Goal: Information Seeking & Learning: Learn about a topic

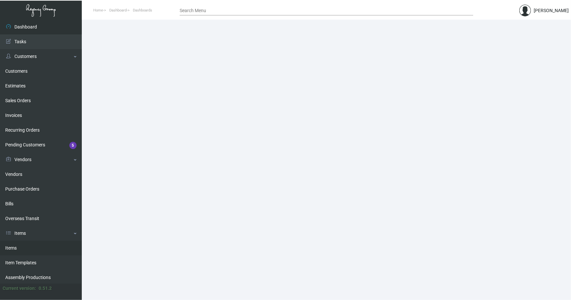
click at [15, 246] on link "Items" at bounding box center [41, 247] width 82 height 15
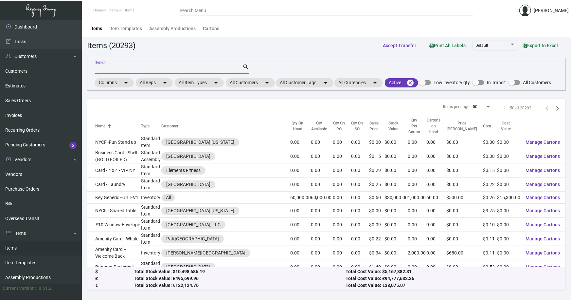
click at [130, 69] on input "Search" at bounding box center [168, 68] width 147 height 5
type input "nh collection cup"
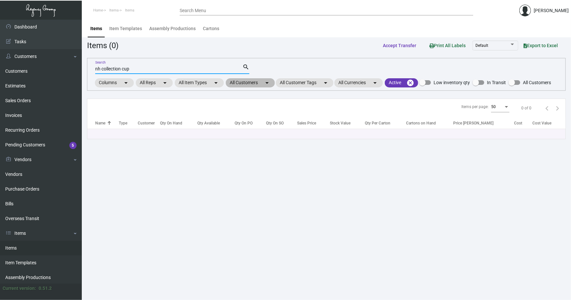
click at [257, 83] on mat-chip "All Customers arrow_drop_down" at bounding box center [250, 82] width 49 height 9
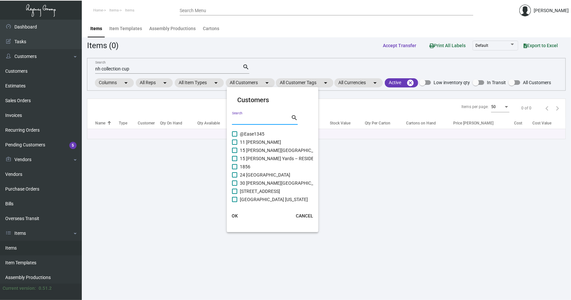
drag, startPoint x: 251, startPoint y: 121, endPoint x: 248, endPoint y: 116, distance: 5.4
click at [250, 121] on input "Search" at bounding box center [261, 119] width 59 height 5
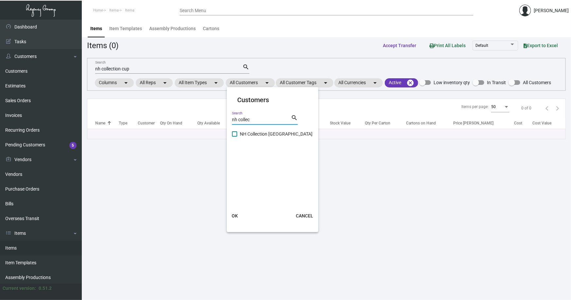
type input "nh collec"
drag, startPoint x: 263, startPoint y: 133, endPoint x: 256, endPoint y: 152, distance: 20.8
click at [263, 133] on span "NH Collection [GEOGRAPHIC_DATA]" at bounding box center [276, 134] width 73 height 8
click at [235, 136] on input "NH Collection [GEOGRAPHIC_DATA]" at bounding box center [234, 136] width 0 height 0
checkbox input "true"
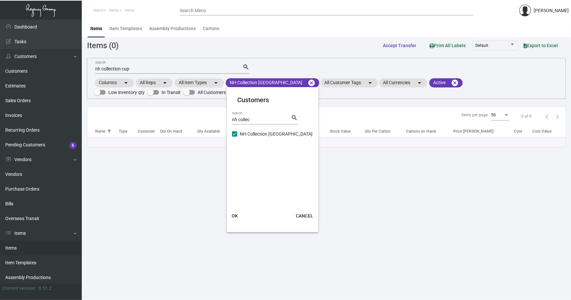
drag, startPoint x: 236, startPoint y: 214, endPoint x: 205, endPoint y: 152, distance: 69.4
click at [236, 214] on span "OK" at bounding box center [235, 215] width 6 height 5
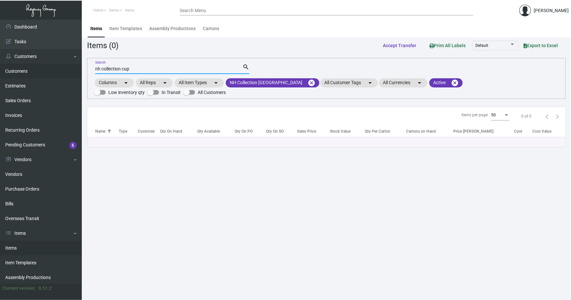
drag, startPoint x: 132, startPoint y: 70, endPoint x: 66, endPoint y: 75, distance: 66.0
click at [66, 75] on div "Dashboard Dashboard Tasks Customers Customers Estimates Sales Orders Invoices R…" at bounding box center [285, 160] width 571 height 280
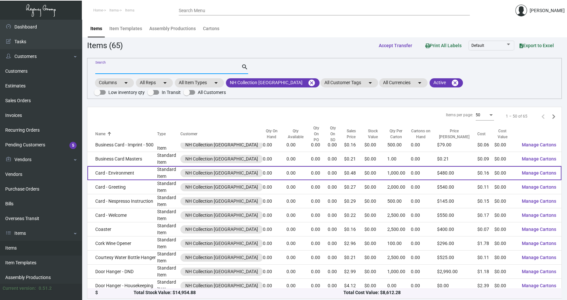
scroll to position [59, 0]
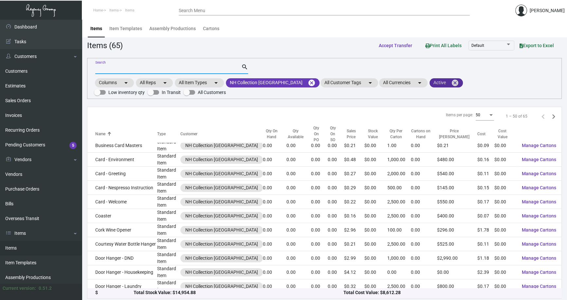
click at [451, 82] on mat-icon "cancel" at bounding box center [455, 83] width 8 height 8
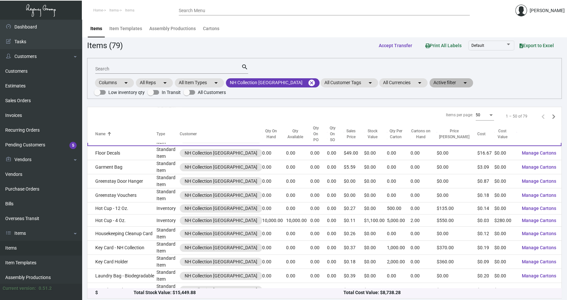
scroll to position [476, 0]
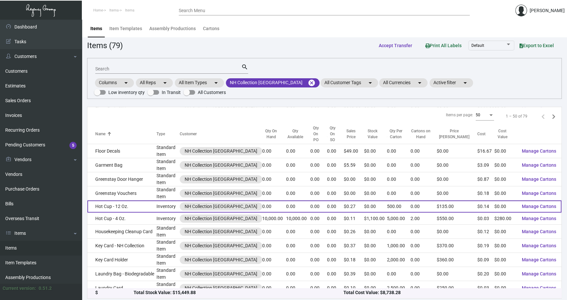
click at [135, 200] on td "Hot Cup - 12 Oz." at bounding box center [121, 206] width 69 height 12
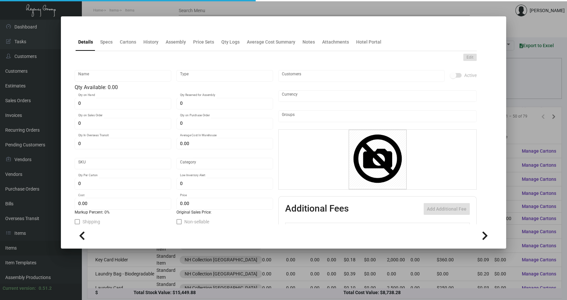
type input "Hot Cup - 12 Oz."
type input "Inventory"
type input "$ 0.13648"
type input "NHCMA-Cup-95"
type input "Standard"
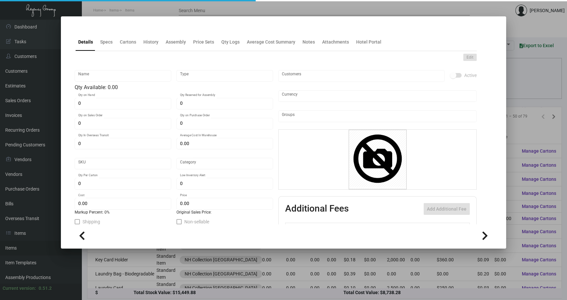
type input "500"
type input "$ 0.13648"
type input "$ 0.27"
checkbox input "true"
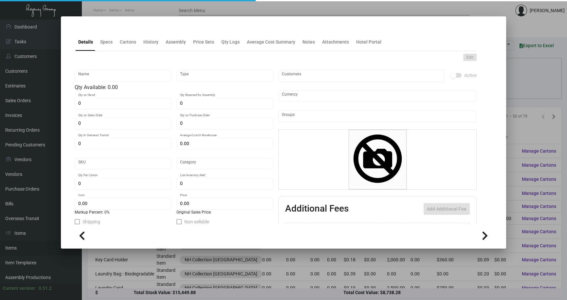
type input "United States Dollar $"
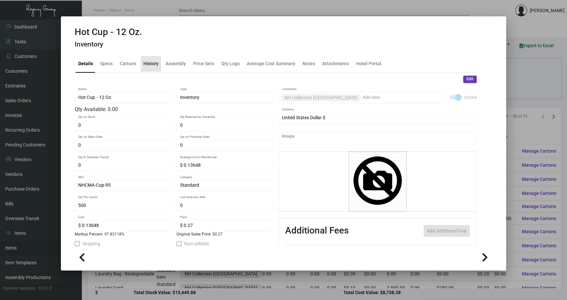
click at [149, 61] on div "History" at bounding box center [150, 63] width 15 height 7
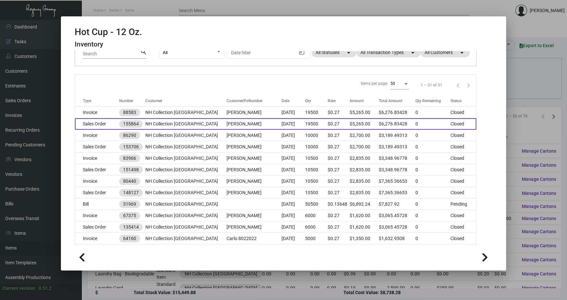
scroll to position [29, 0]
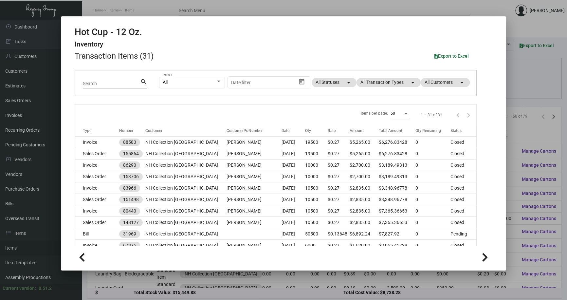
click at [515, 126] on div at bounding box center [283, 150] width 567 height 300
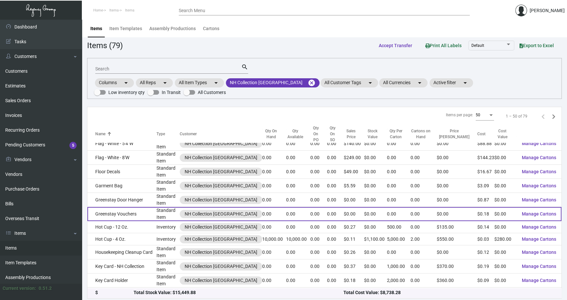
scroll to position [454, 0]
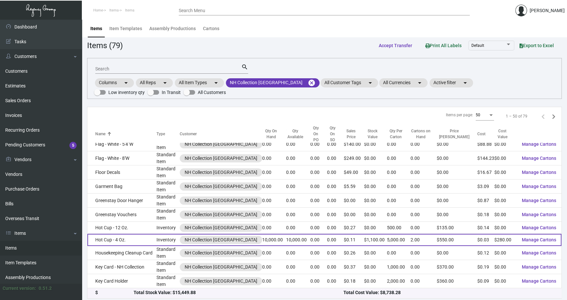
click at [112, 234] on td "Hot Cup - 4 Oz." at bounding box center [121, 240] width 69 height 12
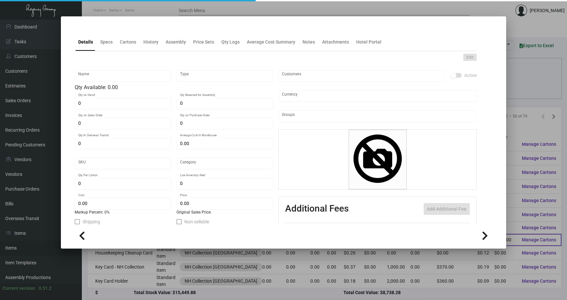
type input "Hot Cup - 4 Oz."
type input "Inventory"
type input "10,000"
type input "$ 0.0622"
type input "Overseas"
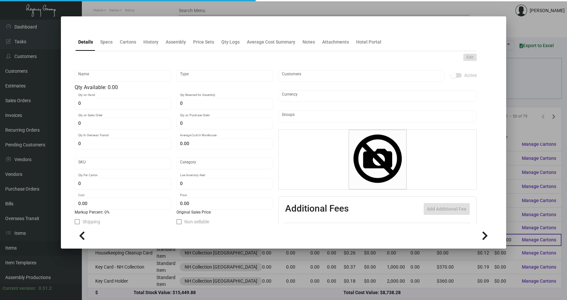
type input "5,000"
type input "$ 0.028"
type input "$ 0.11"
checkbox input "true"
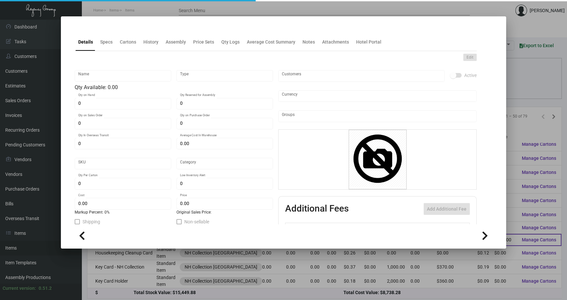
type input "United States Dollar $"
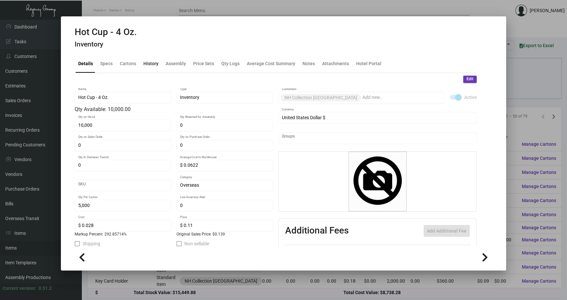
click at [149, 65] on div "History" at bounding box center [150, 63] width 15 height 7
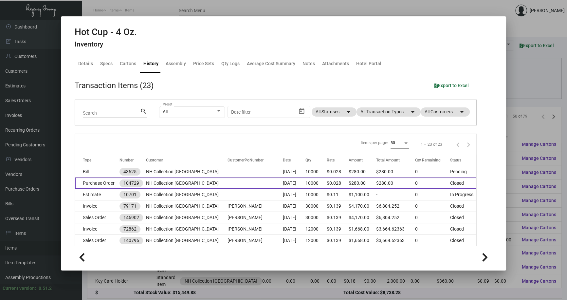
click at [209, 181] on td "NH Collection [GEOGRAPHIC_DATA]" at bounding box center [186, 182] width 81 height 11
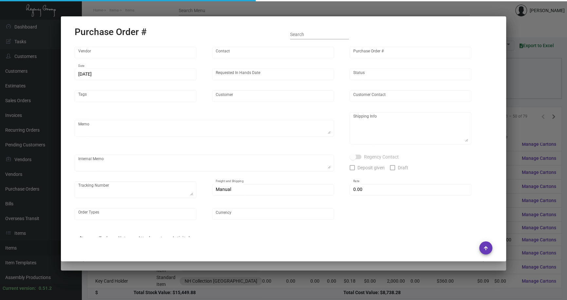
type input "Finger Lakes Promotions"
type input "[PERSON_NAME]"
type input "104729"
type input "[DATE]"
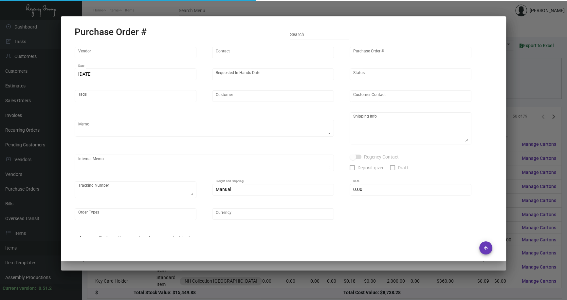
type input "NH Collection [GEOGRAPHIC_DATA]"
type textarea "Via BOAT. Repeat previous PO 90307."
type textarea "Regency Group NJ - [PERSON_NAME] [STREET_ADDRESS]"
type textarea "RD ACH [DATE]"
checkbox input "true"
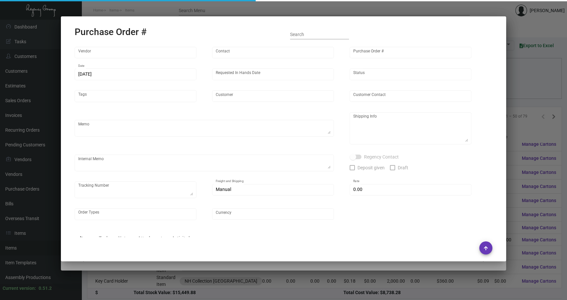
checkbox input "true"
type input "$ 0.00"
type input "United States Dollar $"
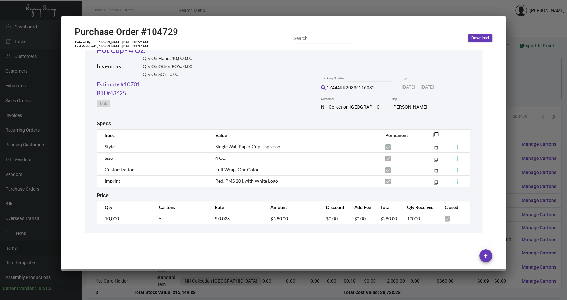
scroll to position [320, 0]
click at [518, 129] on div at bounding box center [283, 150] width 567 height 300
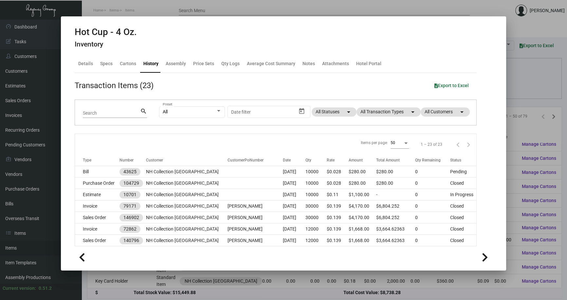
click at [518, 128] on div at bounding box center [283, 150] width 567 height 300
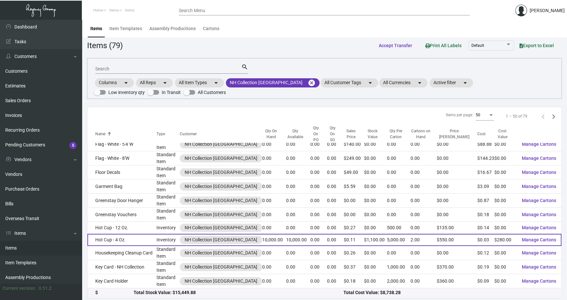
click at [116, 234] on td "Hot Cup - 4 Oz." at bounding box center [121, 240] width 69 height 12
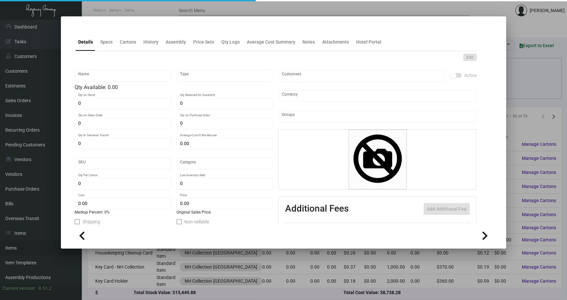
type input "Hot Cup - 4 Oz."
type input "Inventory"
type input "10,000"
type input "$ 0.0622"
type input "Overseas"
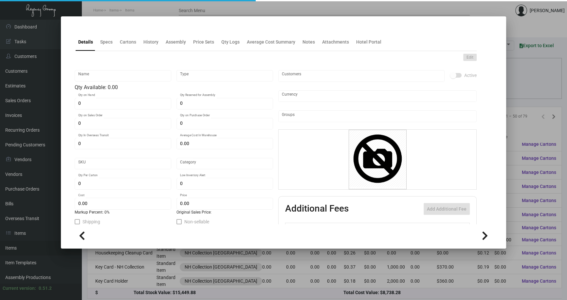
type input "5,000"
type input "$ 0.028"
type input "$ 0.11"
checkbox input "true"
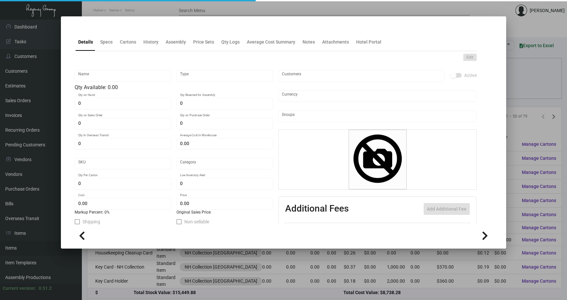
type input "United States Dollar $"
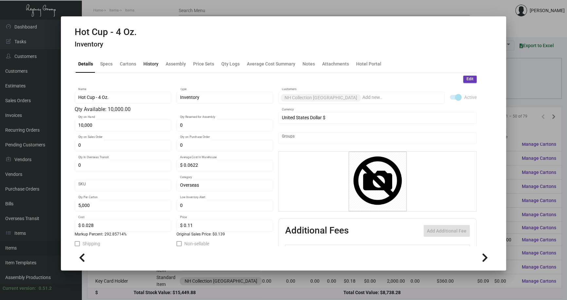
click at [151, 61] on div "History" at bounding box center [150, 63] width 15 height 7
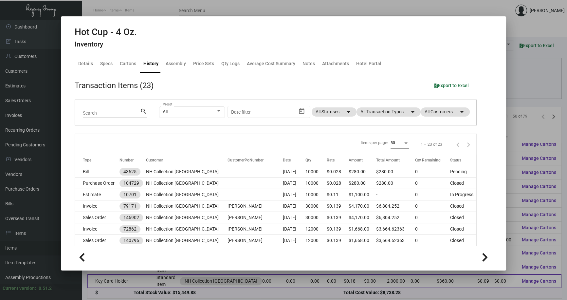
drag, startPoint x: 211, startPoint y: 278, endPoint x: 210, endPoint y: 274, distance: 4.5
click at [211, 277] on div at bounding box center [283, 150] width 567 height 300
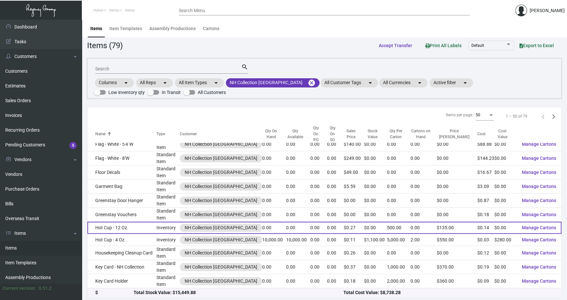
click at [114, 222] on td "Hot Cup - 12 Oz." at bounding box center [121, 228] width 69 height 12
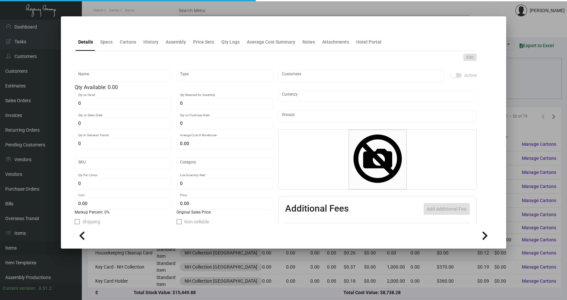
type input "Hot Cup - 12 Oz."
type input "Inventory"
type input "$ 0.13648"
type input "NHCMA-Cup-95"
type input "Standard"
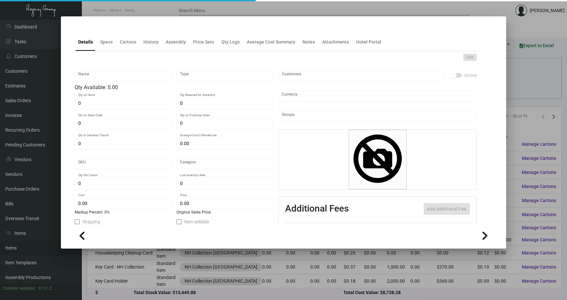
type input "500"
type input "$ 0.13648"
type input "$ 0.27"
checkbox input "true"
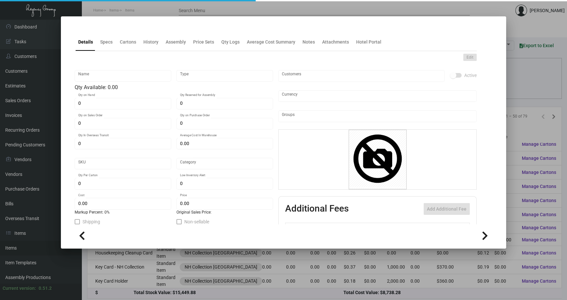
type input "United States Dollar $"
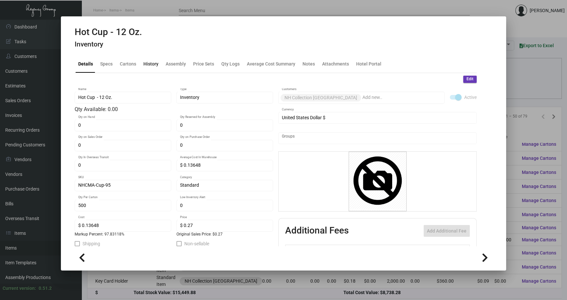
click at [152, 67] on div "History" at bounding box center [151, 64] width 20 height 16
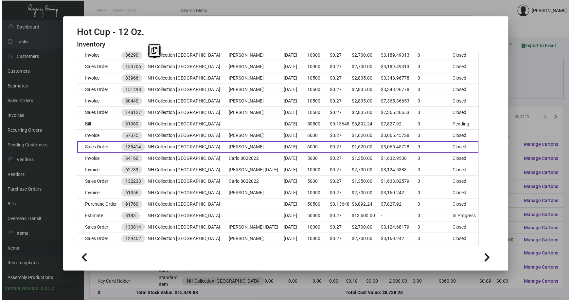
scroll to position [149, 0]
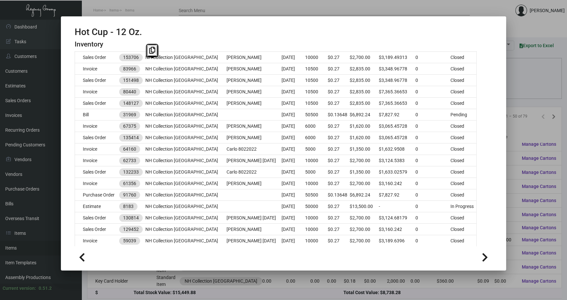
drag, startPoint x: 516, startPoint y: 31, endPoint x: 509, endPoint y: 33, distance: 6.5
click at [515, 31] on div at bounding box center [283, 150] width 567 height 300
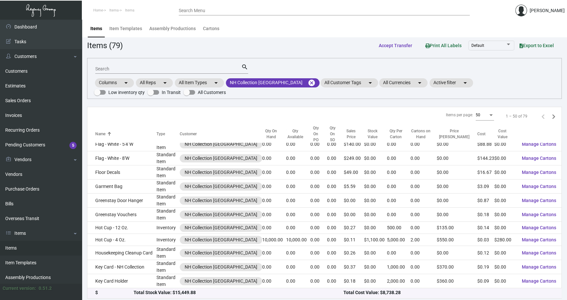
click at [104, 67] on input "Search" at bounding box center [168, 68] width 146 height 5
type input "lid"
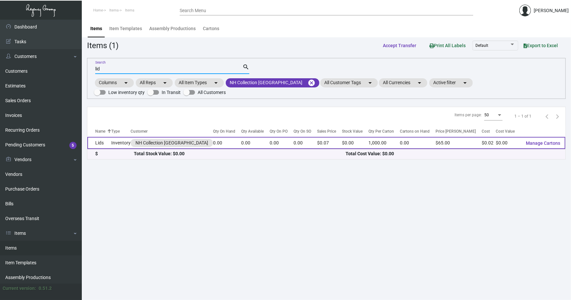
click at [111, 142] on td "Lids" at bounding box center [99, 143] width 24 height 12
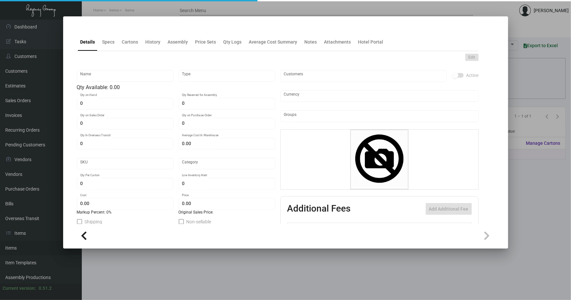
type input "Lids"
type input "Inventory"
type input "$ 0.04471"
type input "NHCMA-Lid-47"
type input "Standard"
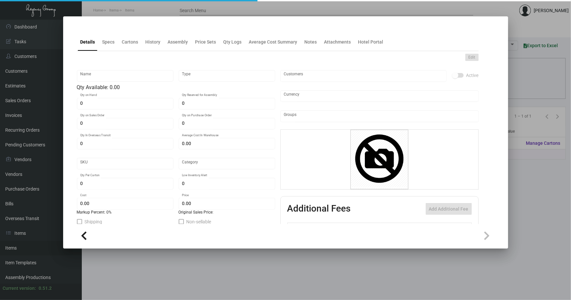
type input "1,000"
type input "5,000"
type input "$ 0.0175"
type input "$ 0.065"
checkbox input "true"
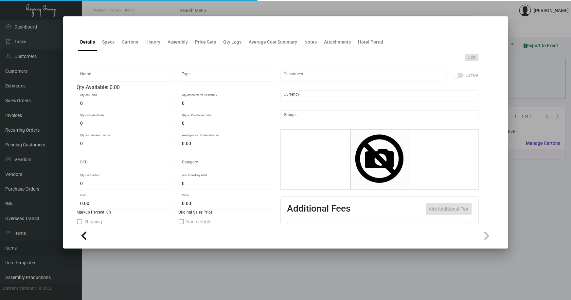
checkbox input "true"
type input "United States Dollar $"
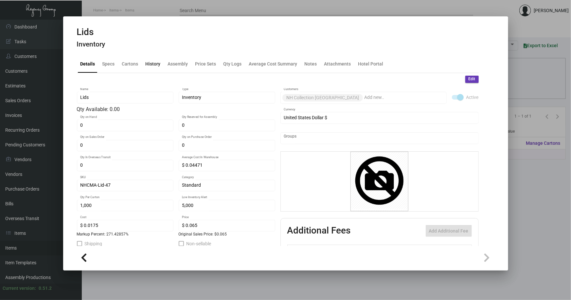
click at [151, 64] on div "History" at bounding box center [153, 63] width 15 height 7
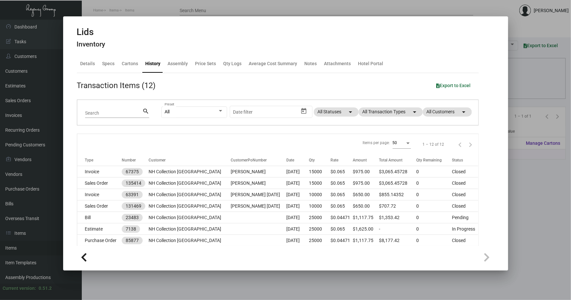
click at [206, 286] on div at bounding box center [285, 150] width 571 height 300
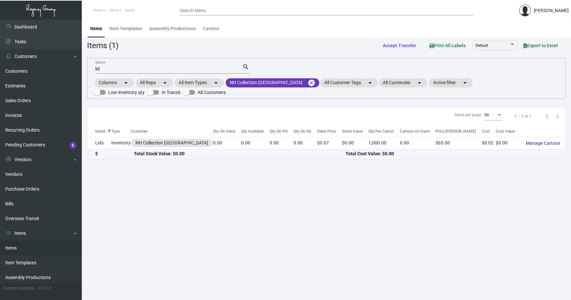
click at [198, 258] on main "Items Item Templates Assembly Productions Cartons Items (1) Accept Transfer Pri…" at bounding box center [326, 160] width 489 height 280
